Goal: Book appointment/travel/reservation

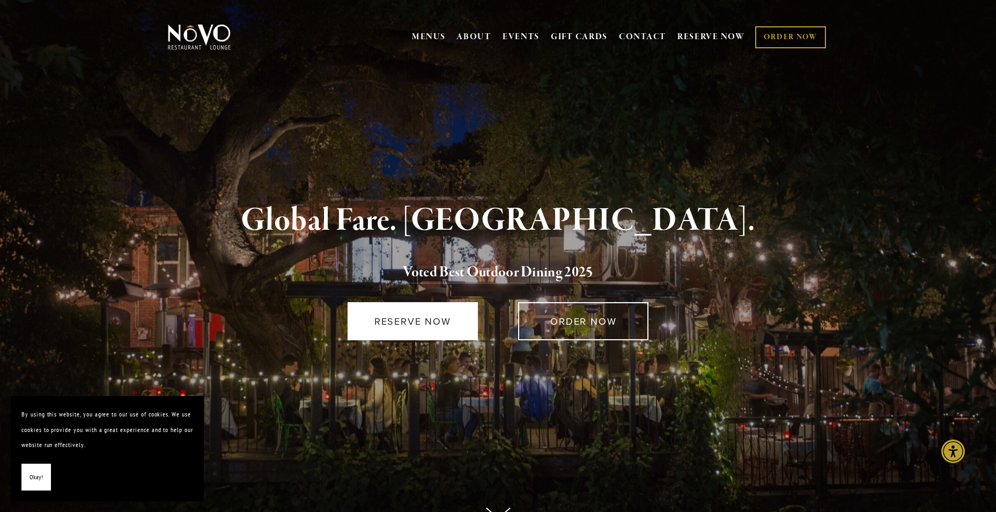
click at [403, 320] on link "RESERVE NOW" at bounding box center [412, 321] width 130 height 38
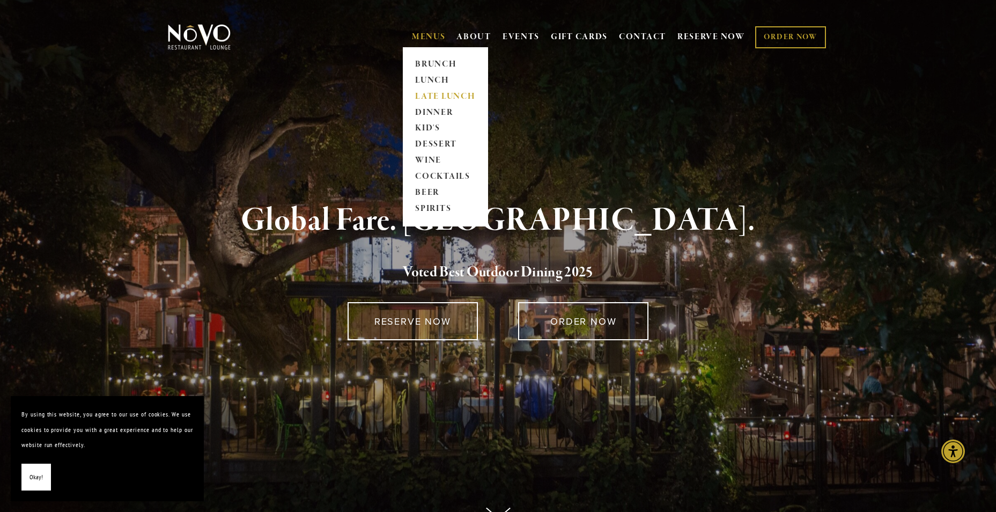
click at [443, 92] on link "LATE LUNCH" at bounding box center [445, 96] width 67 height 16
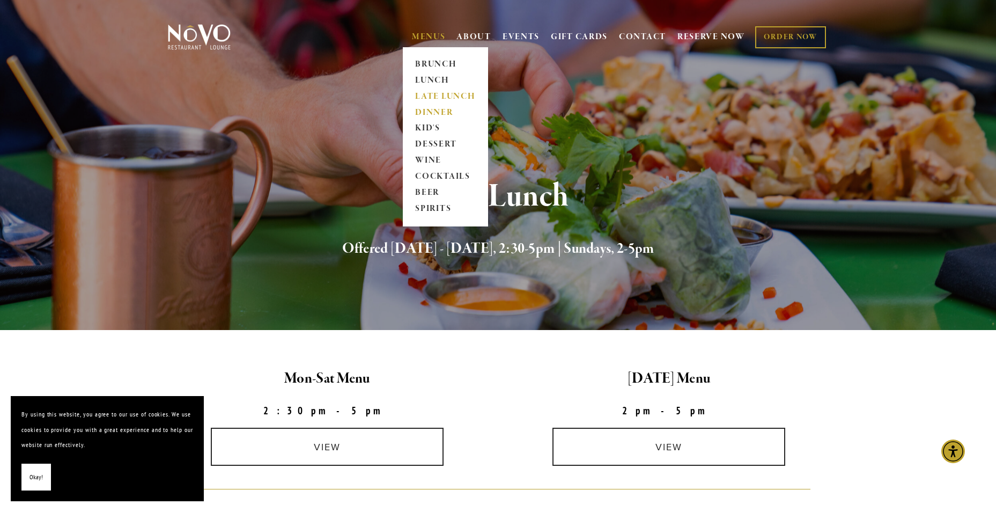
click at [437, 108] on link "DINNER" at bounding box center [445, 113] width 67 height 16
